Goal: Task Accomplishment & Management: Manage account settings

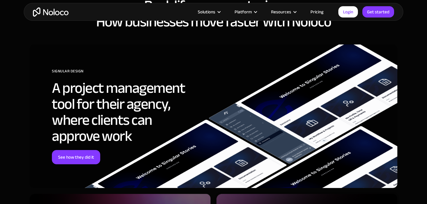
scroll to position [2187, 0]
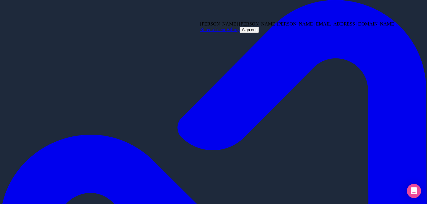
click at [259, 33] on button "Sign out" at bounding box center [248, 30] width 19 height 6
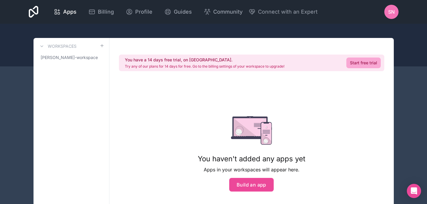
click at [367, 9] on div "Apps Billing Profile Guides Community Connect with an Expert SN Billing Profile…" at bounding box center [213, 12] width 379 height 24
